Goal: Check status: Check status

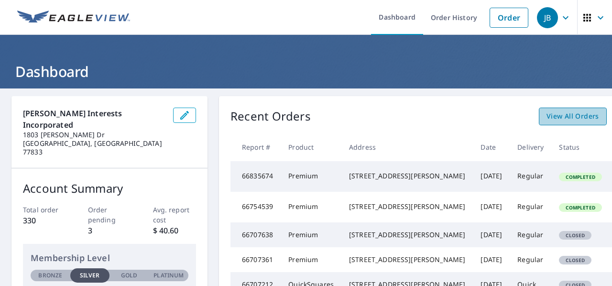
click at [547, 116] on span "View All Orders" at bounding box center [573, 117] width 53 height 12
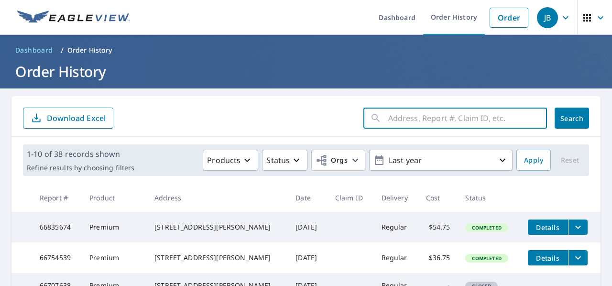
click at [422, 123] on input "text" at bounding box center [468, 118] width 159 height 27
type input "ingersoll"
click button "Search" at bounding box center [572, 118] width 34 height 21
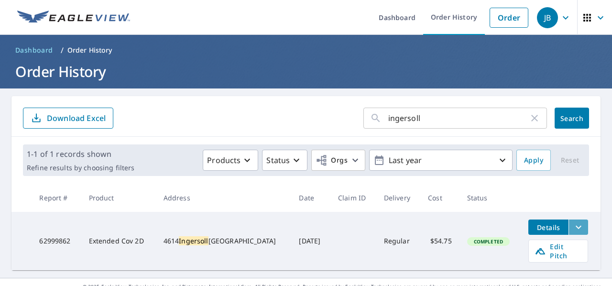
click at [573, 228] on icon "filesDropdownBtn-62999862" at bounding box center [578, 227] width 11 height 11
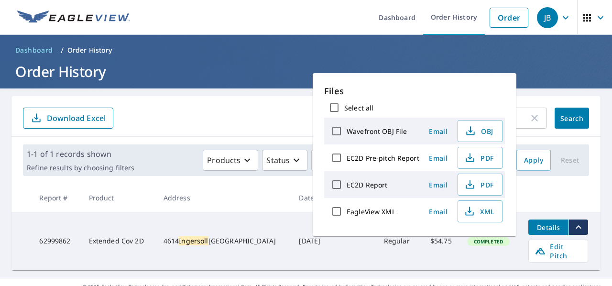
click at [460, 246] on td "Completed" at bounding box center [491, 241] width 62 height 58
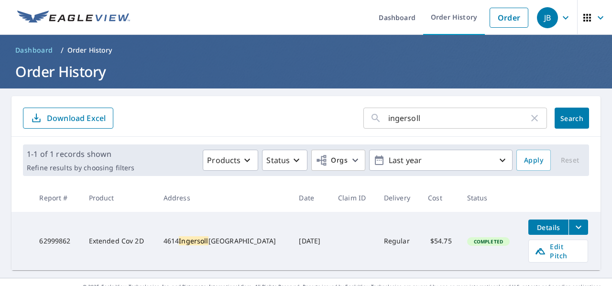
scroll to position [9, 0]
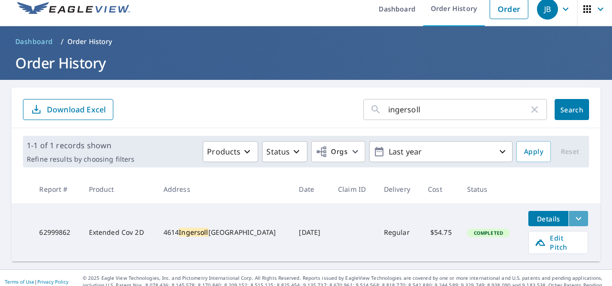
click at [573, 216] on icon "filesDropdownBtn-62999862" at bounding box center [578, 218] width 11 height 11
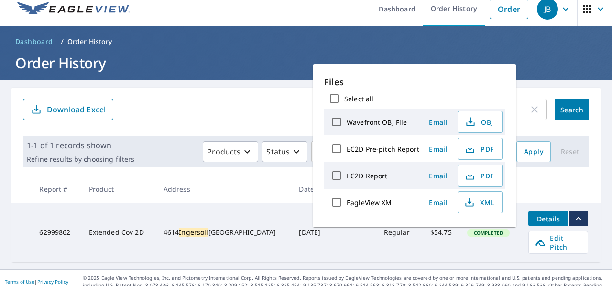
click at [534, 217] on span "Details" at bounding box center [548, 218] width 29 height 9
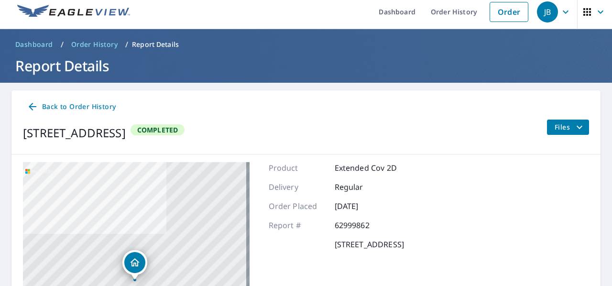
scroll to position [9, 0]
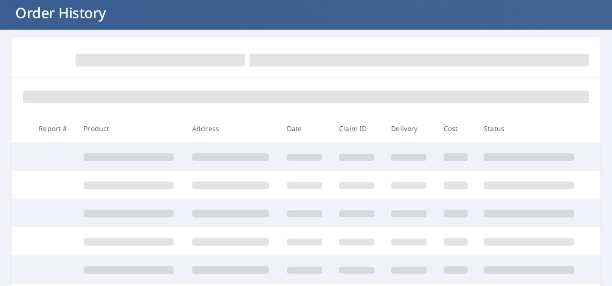
scroll to position [9, 0]
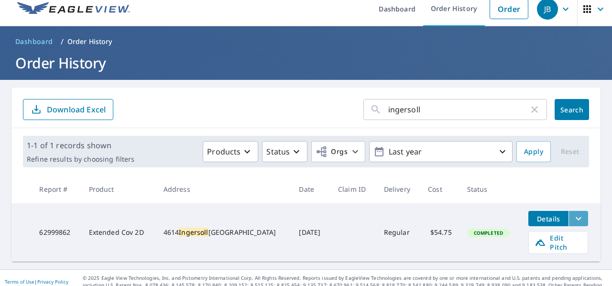
click at [576, 218] on icon "filesDropdownBtn-62999862" at bounding box center [579, 218] width 6 height 3
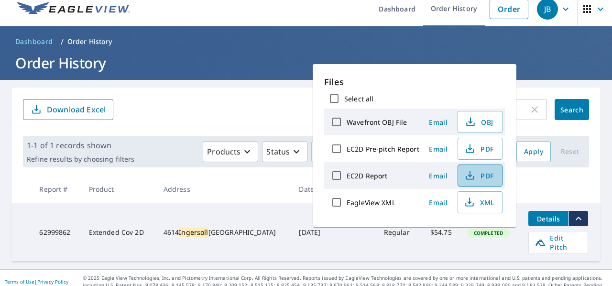
click at [475, 171] on span "PDF" at bounding box center [479, 175] width 31 height 11
